Goal: Transaction & Acquisition: Obtain resource

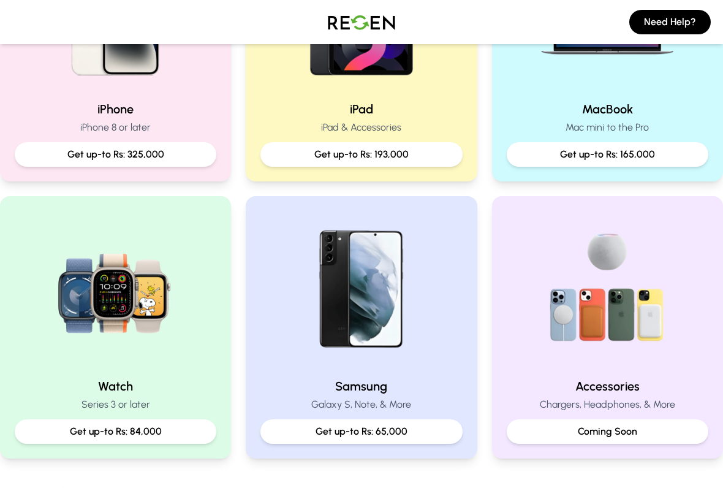
scroll to position [384, 0]
click at [61, 167] on div "Get up-to Rs: 325,000" at bounding box center [116, 155] width 202 height 25
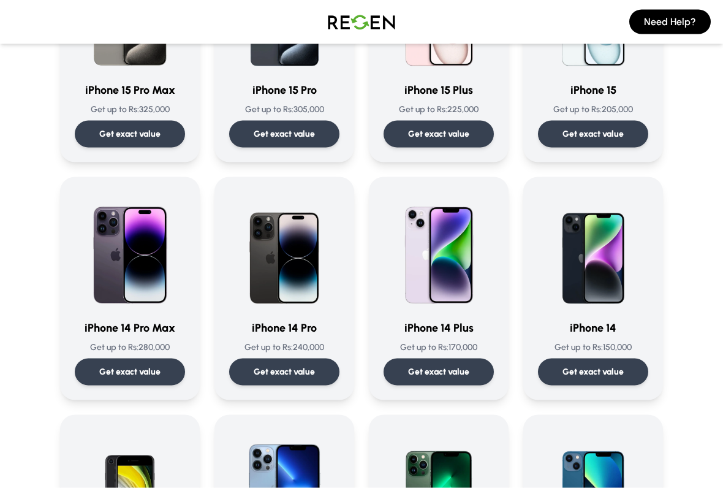
scroll to position [201, 0]
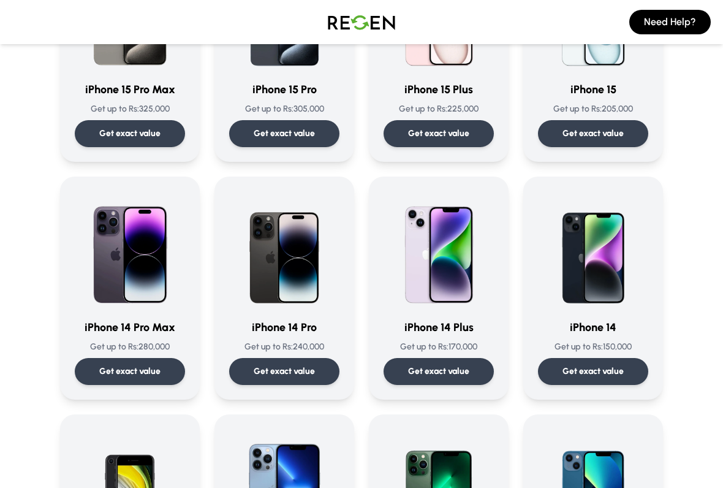
click at [104, 370] on p "Get exact value" at bounding box center [129, 371] width 61 height 12
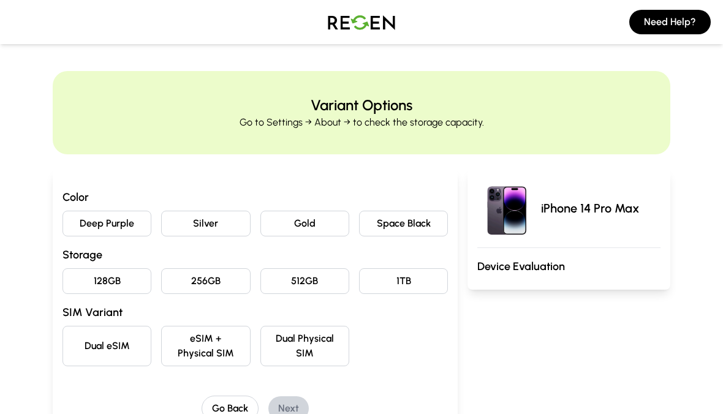
click at [96, 227] on button "Deep Purple" at bounding box center [106, 224] width 89 height 26
click at [320, 279] on button "512GB" at bounding box center [304, 281] width 89 height 26
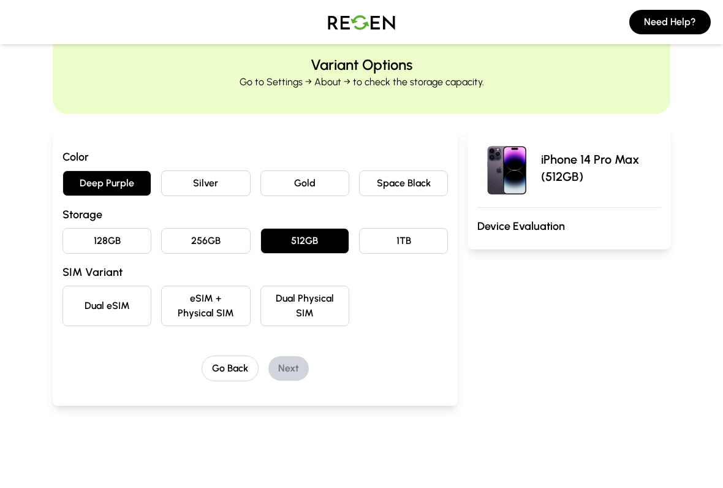
scroll to position [43, 0]
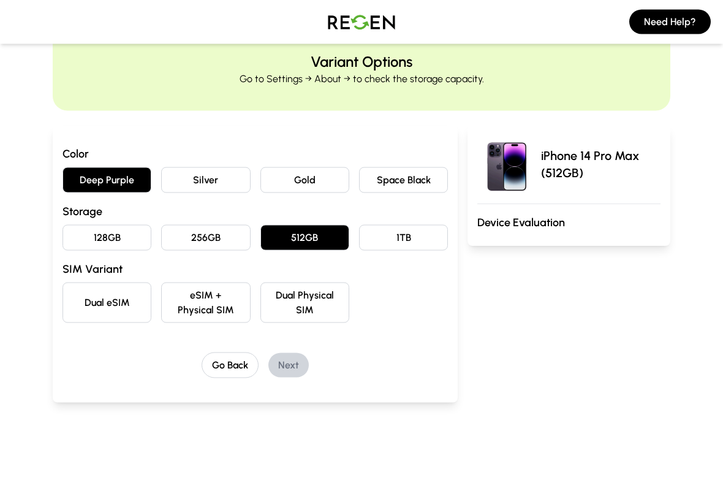
click at [240, 308] on button "eSIM + Physical SIM" at bounding box center [205, 302] width 89 height 40
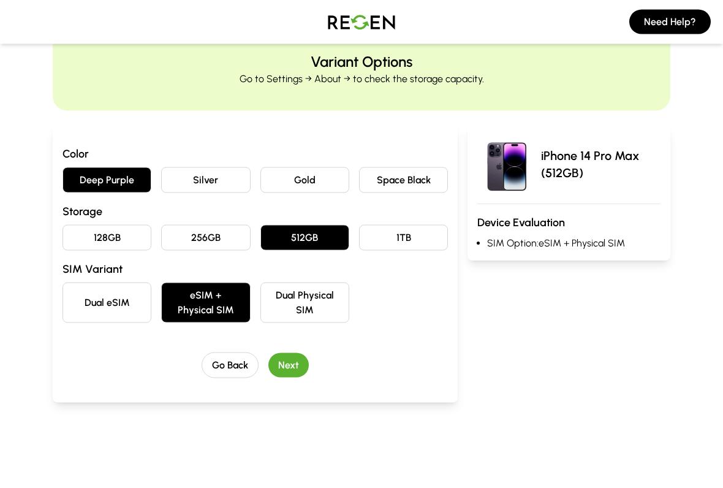
scroll to position [44, 0]
click at [289, 367] on button "Next" at bounding box center [288, 364] width 40 height 25
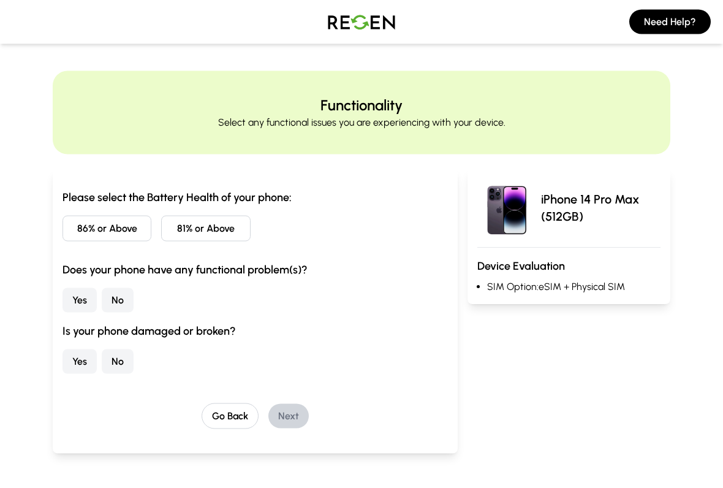
scroll to position [0, 0]
click at [130, 219] on button "86% or Above" at bounding box center [106, 229] width 89 height 26
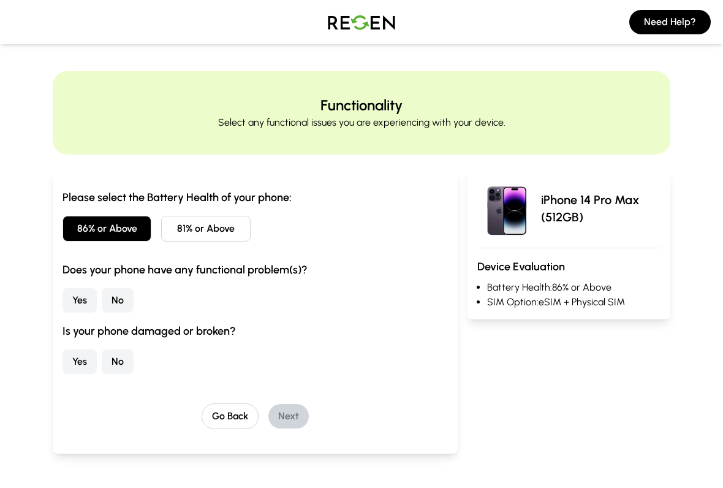
click at [125, 303] on button "No" at bounding box center [118, 300] width 32 height 25
click at [119, 357] on button "No" at bounding box center [118, 361] width 32 height 25
click at [297, 414] on button "Next" at bounding box center [288, 416] width 40 height 25
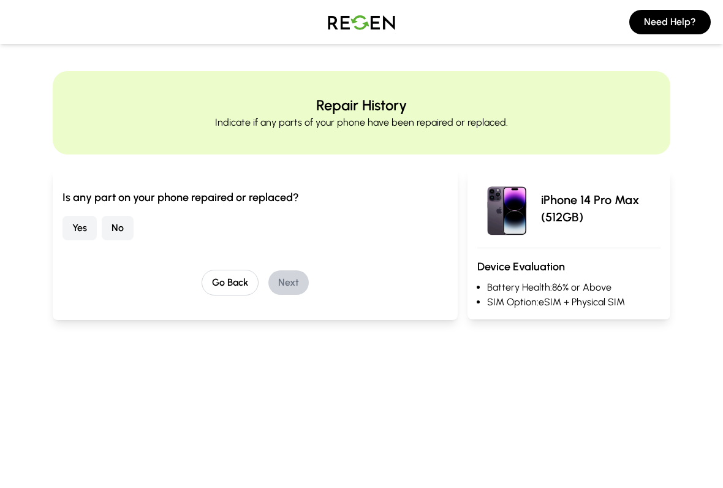
click at [132, 235] on button "No" at bounding box center [118, 228] width 32 height 25
click at [290, 293] on button "Next" at bounding box center [288, 282] width 40 height 25
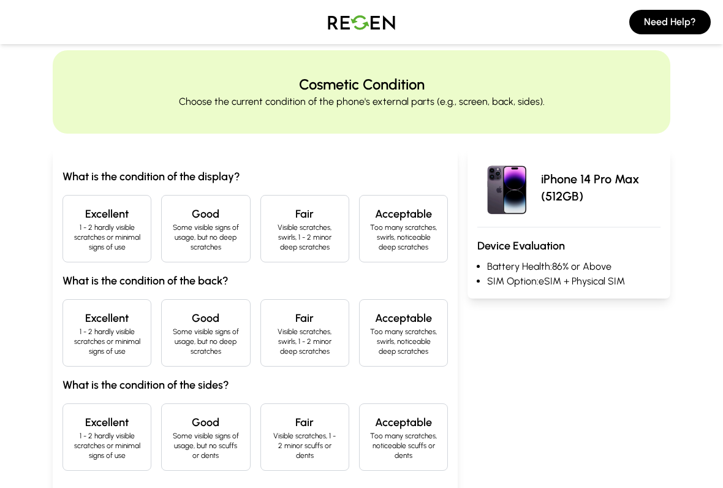
scroll to position [21, 0]
click at [118, 236] on p "1 - 2 hardly visible scratches or minimal signs of use" at bounding box center [107, 236] width 68 height 29
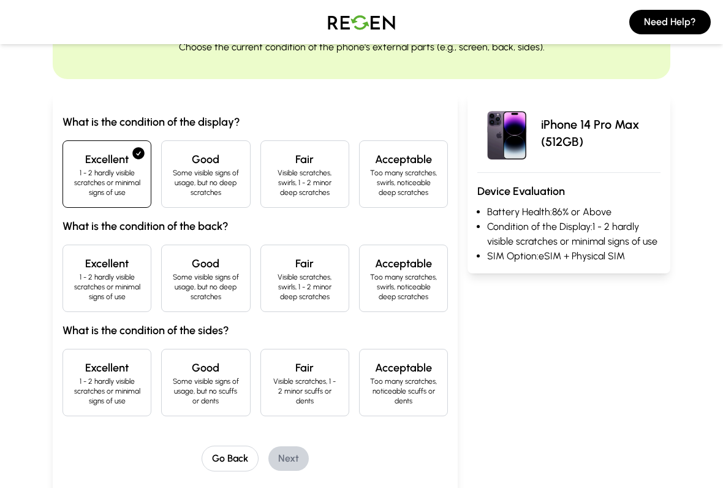
scroll to position [78, 0]
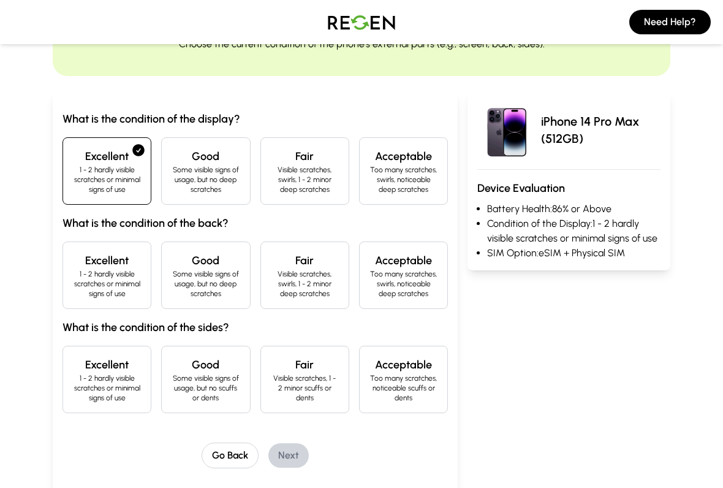
click at [66, 292] on div "Excellent 1 - 2 hardly visible scratches or minimal signs of use" at bounding box center [106, 274] width 89 height 67
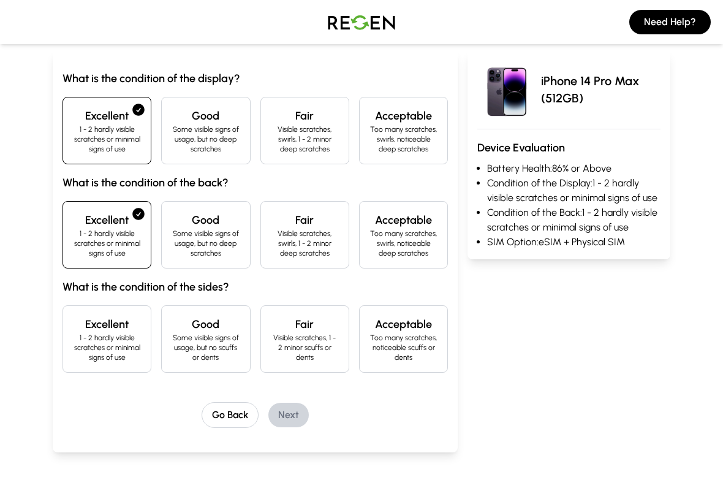
scroll to position [121, 0]
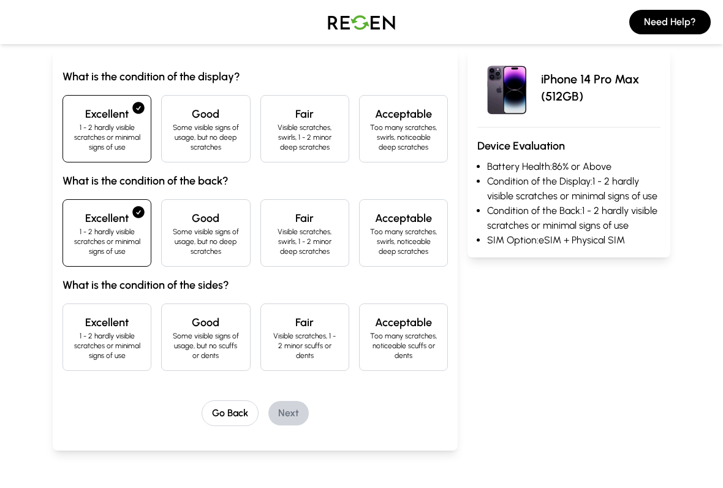
click at [93, 335] on p "1 - 2 hardly visible scratches or minimal signs of use" at bounding box center [107, 345] width 68 height 29
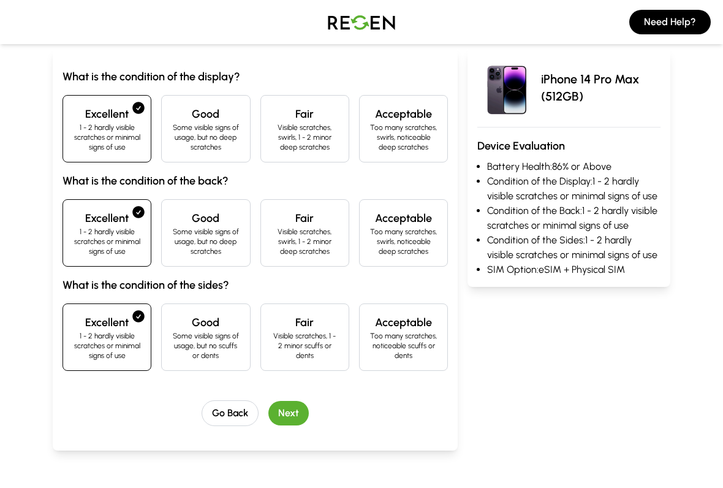
click at [95, 335] on p "1 - 2 hardly visible scratches or minimal signs of use" at bounding box center [107, 345] width 68 height 29
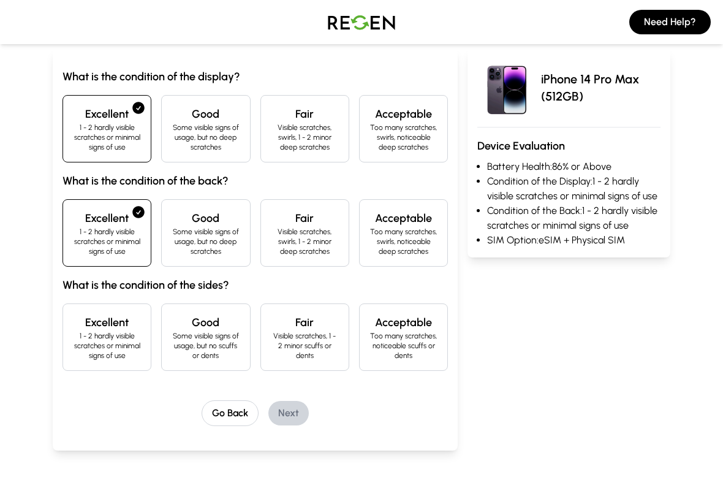
click at [235, 347] on p "Some visible signs of usage, but no scuffs or dents" at bounding box center [206, 345] width 68 height 29
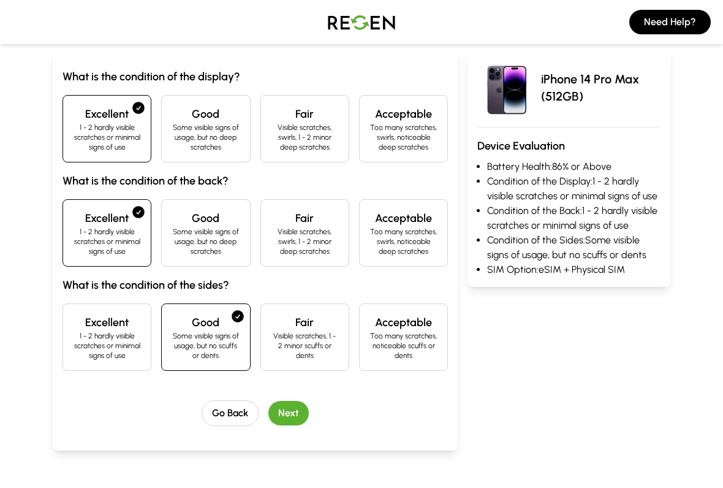
click at [301, 413] on button "Next" at bounding box center [288, 413] width 40 height 25
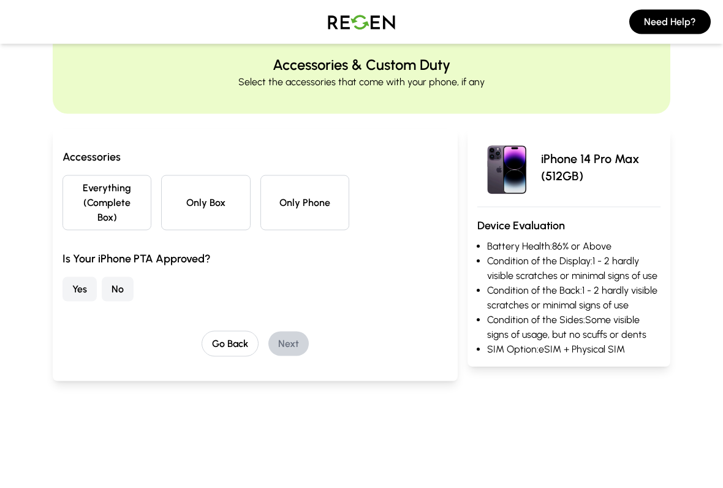
scroll to position [0, 0]
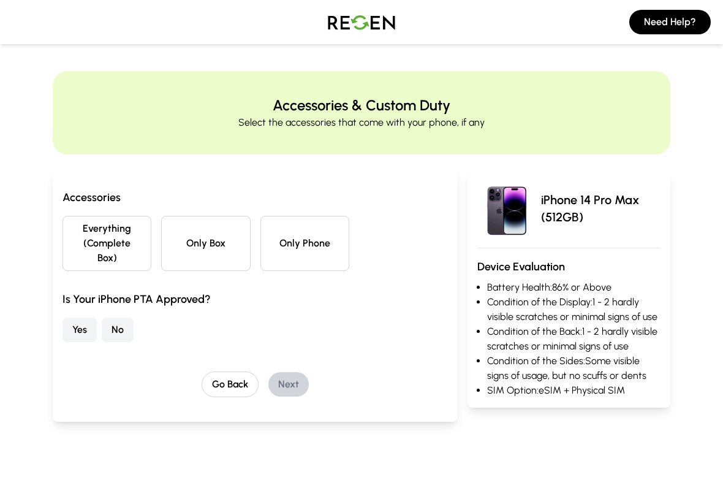
click at [81, 251] on button "Everything (Complete Box)" at bounding box center [106, 243] width 89 height 55
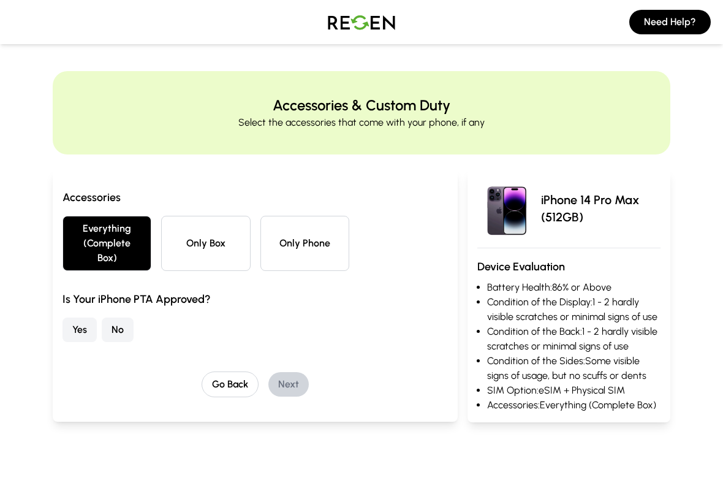
click at [207, 236] on button "Only Box" at bounding box center [205, 243] width 89 height 55
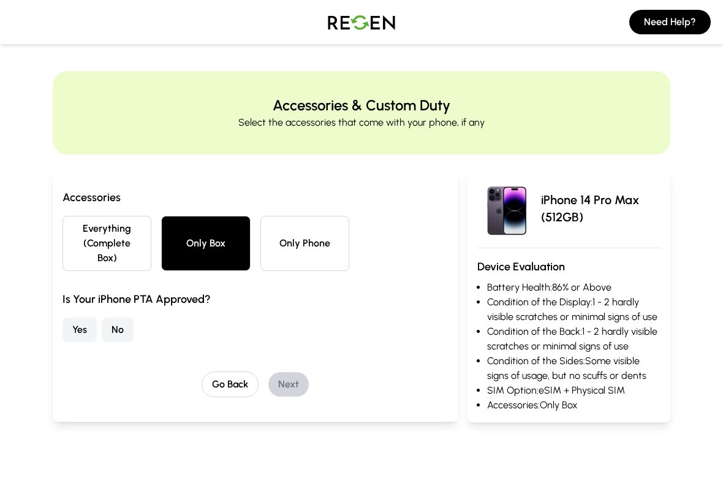
click at [79, 329] on button "Yes" at bounding box center [79, 329] width 34 height 25
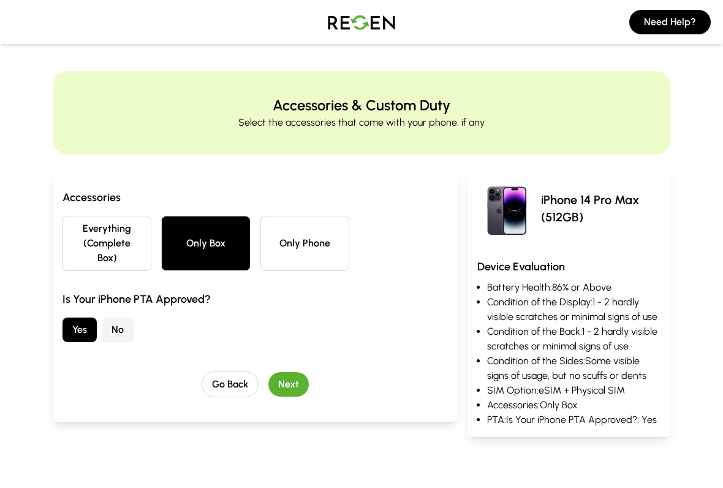
click at [300, 379] on button "Next" at bounding box center [288, 384] width 40 height 25
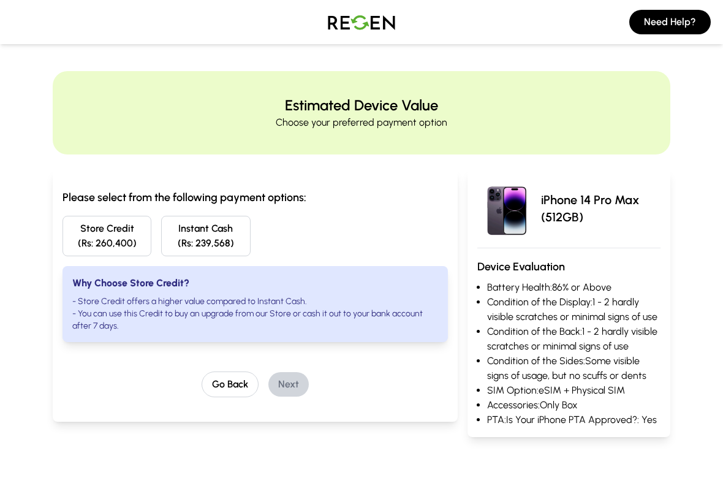
click at [85, 248] on button "Store Credit (Rs: 260,400)" at bounding box center [106, 236] width 89 height 40
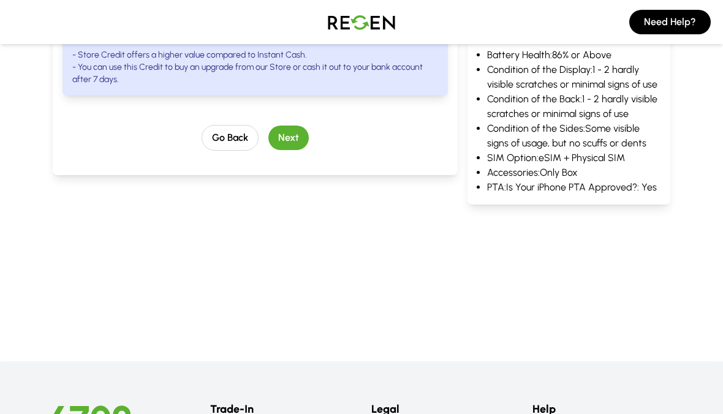
scroll to position [124, 0]
